Goal: Task Accomplishment & Management: Use online tool/utility

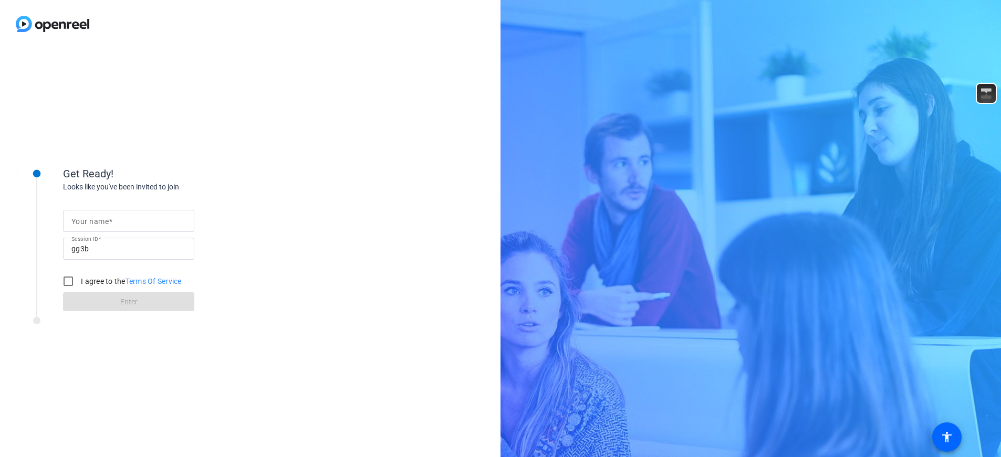
click at [106, 222] on mat-label "Your name" at bounding box center [89, 221] width 37 height 8
click at [106, 222] on input "Your name" at bounding box center [128, 221] width 114 height 13
type input "[PERSON_NAME]"
click at [70, 282] on input "I agree to the Terms Of Service" at bounding box center [68, 281] width 21 height 21
checkbox input "true"
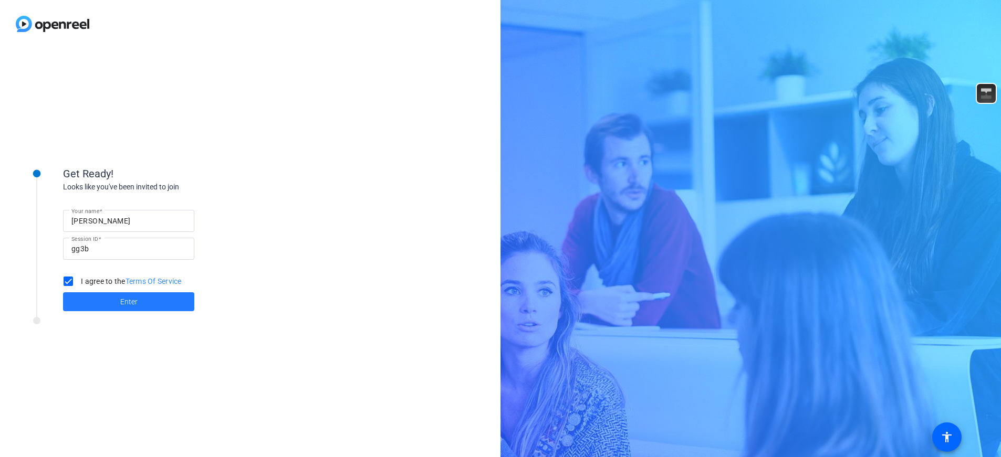
click at [110, 304] on span at bounding box center [128, 301] width 131 height 25
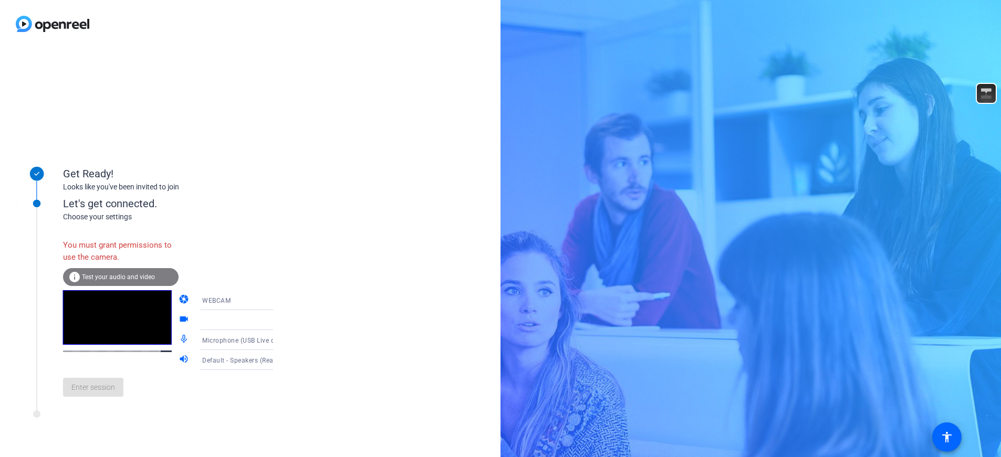
click at [233, 326] on div at bounding box center [241, 320] width 78 height 13
click at [277, 323] on icon at bounding box center [283, 320] width 13 height 13
click at [249, 298] on div "WEBCAM" at bounding box center [241, 300] width 78 height 13
click at [224, 321] on mat-option "WEBCAM" at bounding box center [228, 321] width 90 height 21
click at [233, 315] on div at bounding box center [241, 320] width 78 height 13
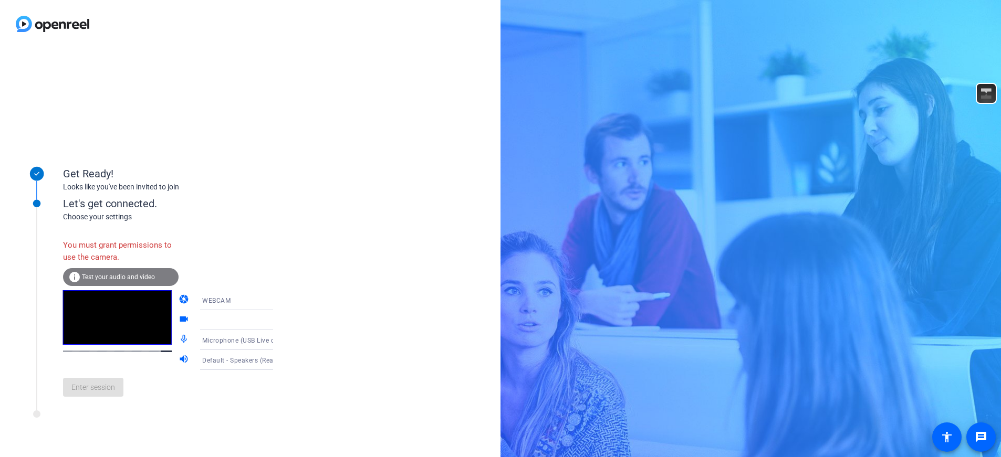
click at [277, 321] on icon at bounding box center [283, 320] width 13 height 13
click at [179, 320] on mat-icon "videocam" at bounding box center [185, 320] width 13 height 13
